Goal: Navigation & Orientation: Understand site structure

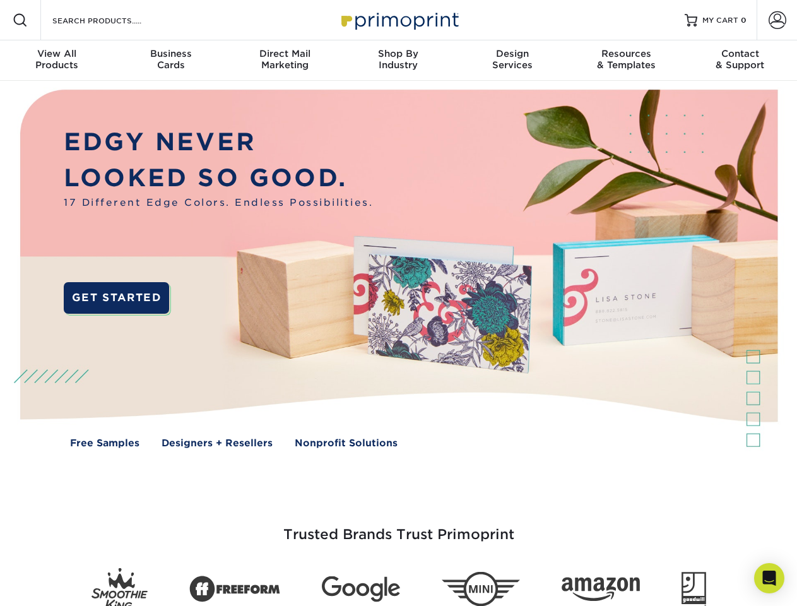
click at [398, 303] on img at bounding box center [398, 278] width 789 height 395
click at [20, 20] on span at bounding box center [20, 20] width 15 height 15
click at [777, 20] on span at bounding box center [778, 20] width 18 height 18
click at [57, 61] on div "View All Products" at bounding box center [57, 59] width 114 height 23
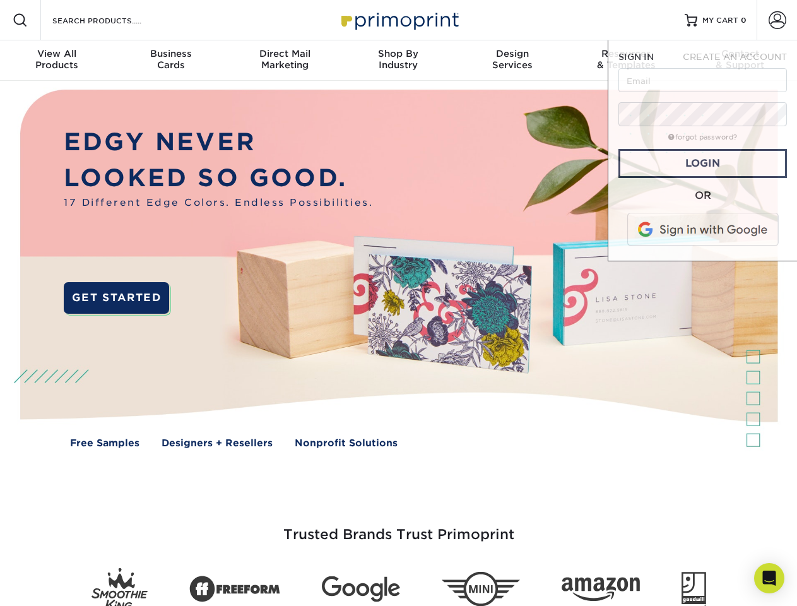
click at [170, 61] on div "Business Cards" at bounding box center [171, 59] width 114 height 23
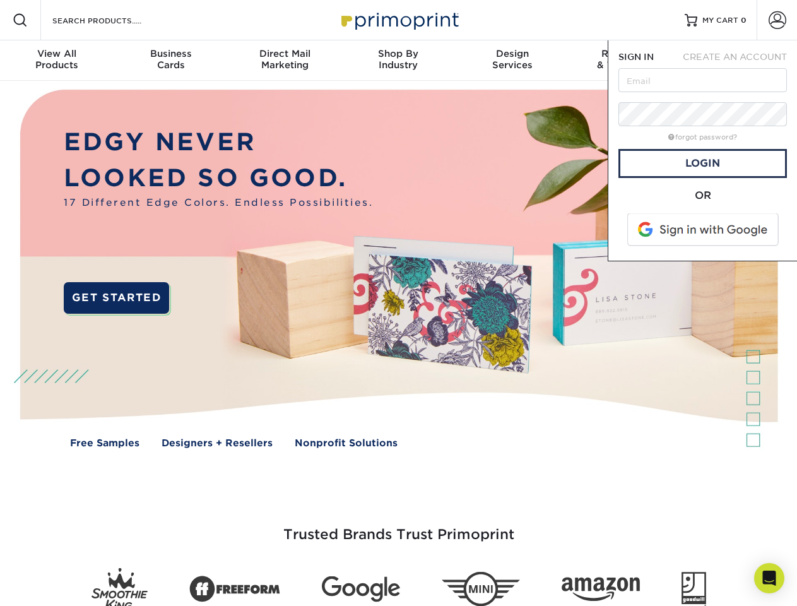
click at [285, 61] on div "Direct Mail Marketing" at bounding box center [285, 59] width 114 height 23
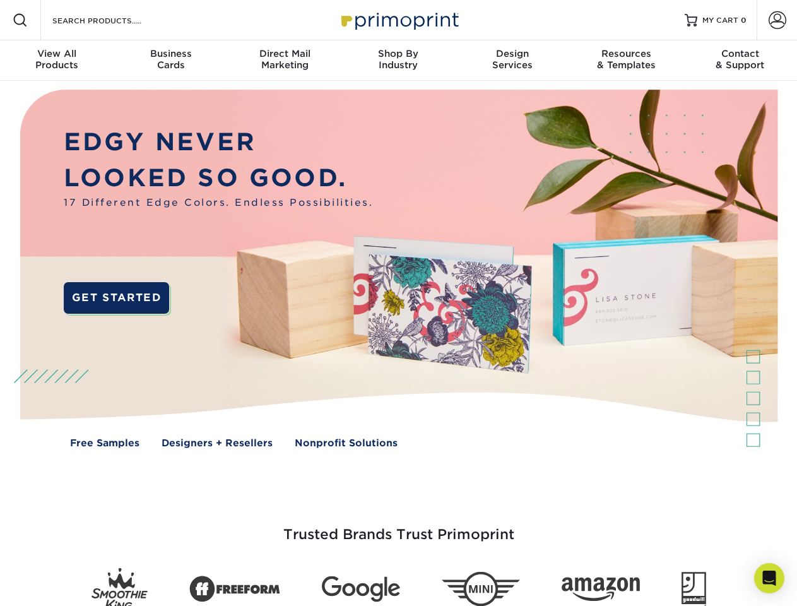
click at [398, 61] on div "Shop By Industry" at bounding box center [399, 59] width 114 height 23
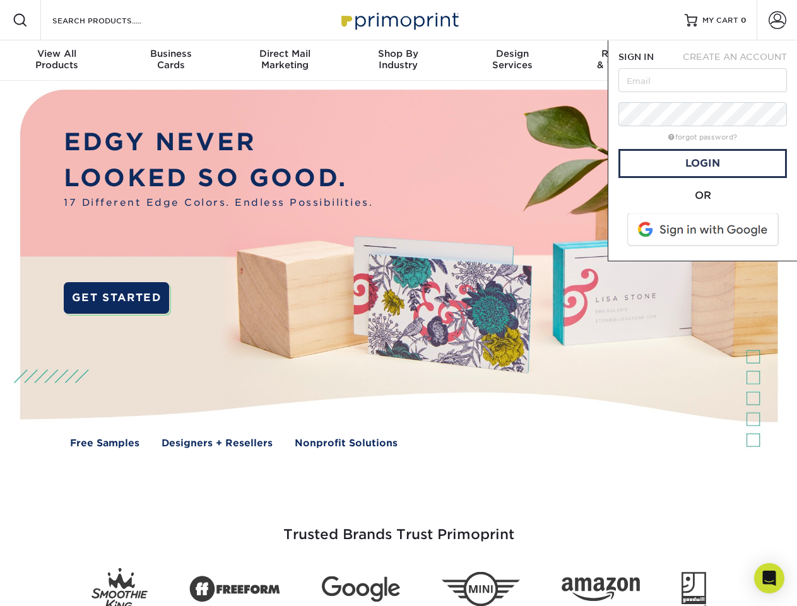
click at [513, 61] on div "Design Services" at bounding box center [513, 59] width 114 height 23
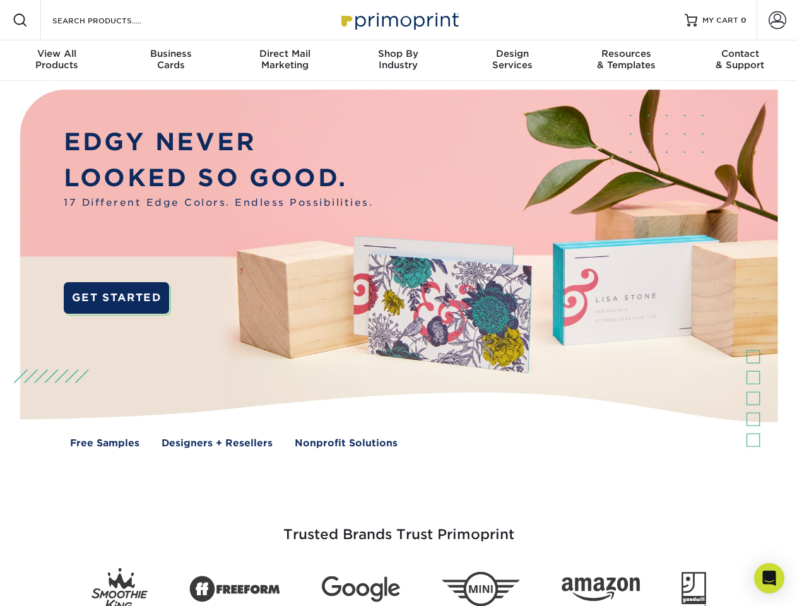
click at [626, 61] on span "SIGN IN" at bounding box center [636, 57] width 35 height 10
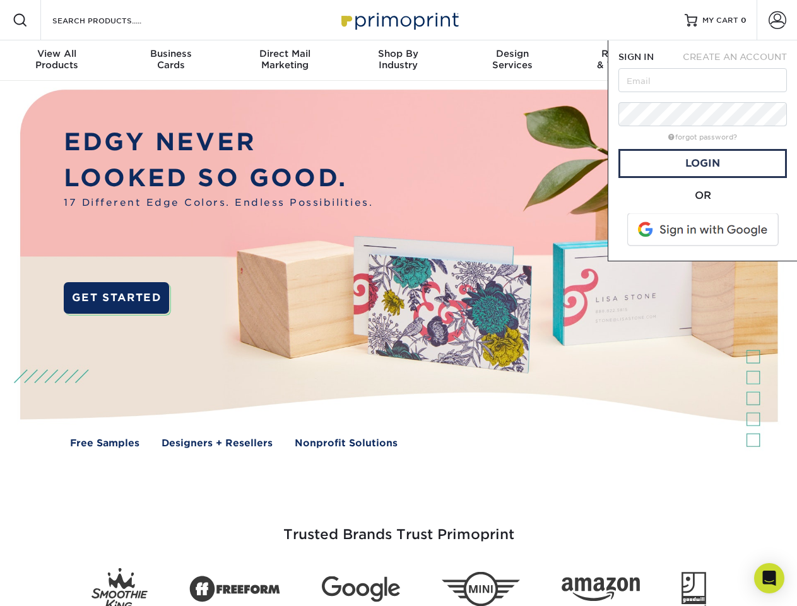
click at [740, 61] on div "Contact & Support" at bounding box center [741, 59] width 114 height 23
